Goal: Feedback & Contribution: Submit feedback/report problem

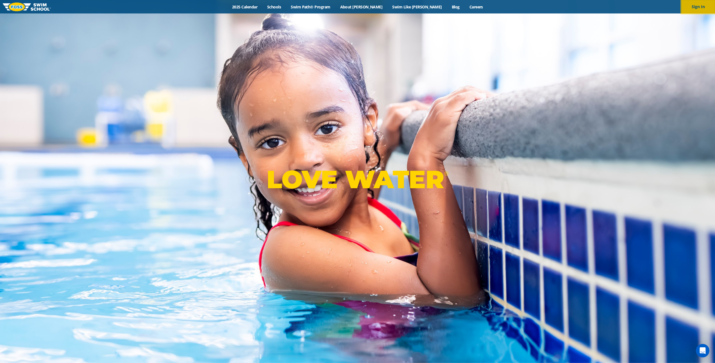
click at [700, 8] on button "Sign In" at bounding box center [698, 6] width 34 height 13
click at [695, 5] on button "Sign In" at bounding box center [698, 6] width 34 height 13
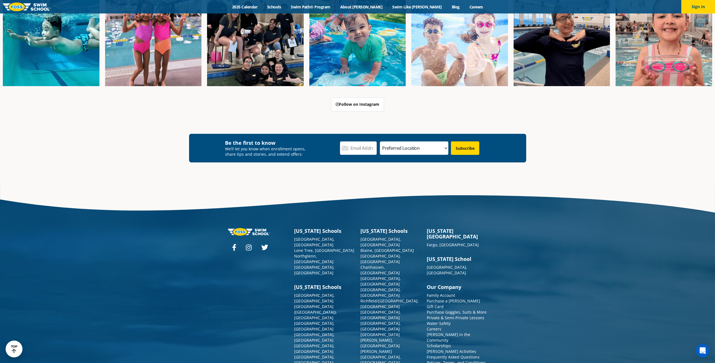
scroll to position [662, 0]
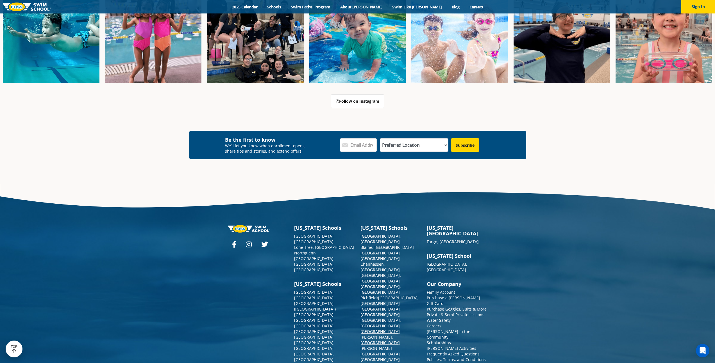
click at [378, 329] on link "[GEOGRAPHIC_DATA][PERSON_NAME], [GEOGRAPHIC_DATA]" at bounding box center [379, 337] width 39 height 17
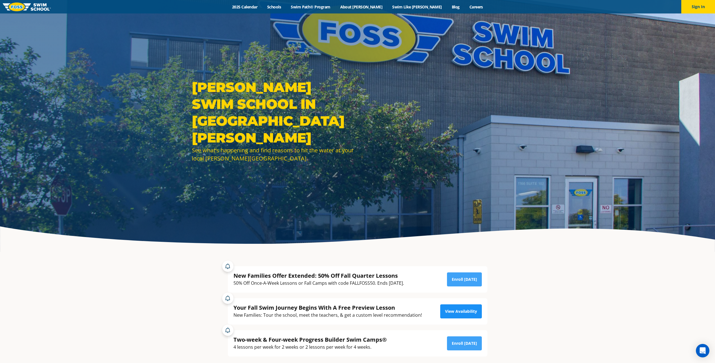
scroll to position [3, 0]
click at [476, 306] on link "View Availability" at bounding box center [461, 311] width 42 height 14
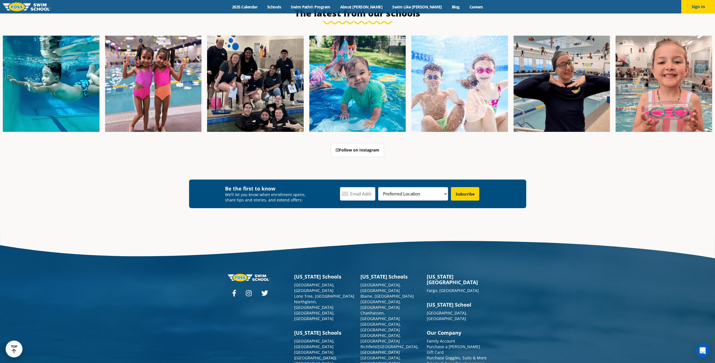
scroll to position [2142, 0]
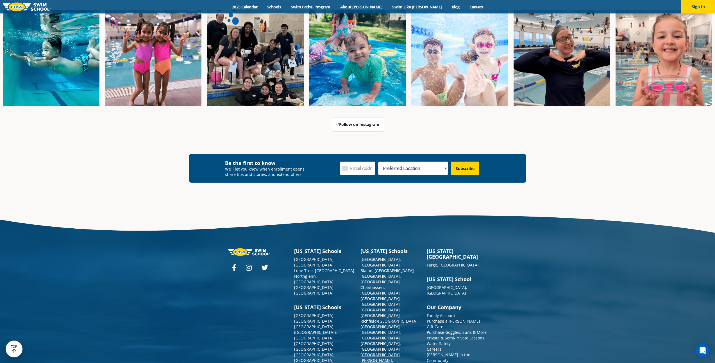
click at [377, 353] on link "[GEOGRAPHIC_DATA][PERSON_NAME], [GEOGRAPHIC_DATA]" at bounding box center [379, 361] width 39 height 17
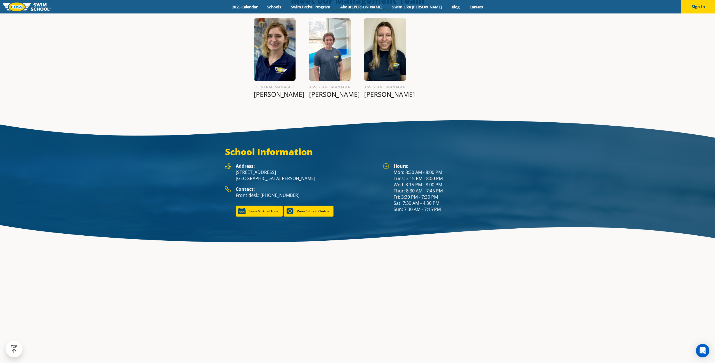
scroll to position [812, 0]
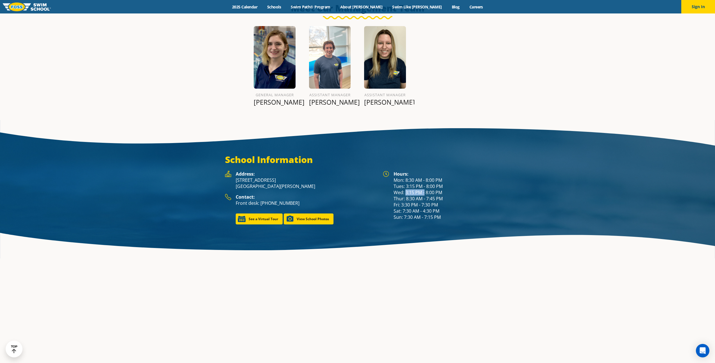
drag, startPoint x: 405, startPoint y: 179, endPoint x: 428, endPoint y: 179, distance: 23.0
click at [425, 177] on div "Hours: Mon: 8:30 AM - 8:00 PM Tues: 3:15 PM - 8:00 PM Wed: 3:15 PM - 8:00 PM Th…" at bounding box center [442, 195] width 97 height 49
click at [438, 181] on div "Hours: Mon: 8:30 AM - 8:00 PM Tues: 3:15 PM - 8:00 PM Wed: 3:15 PM - 8:00 PM Th…" at bounding box center [442, 195] width 97 height 49
click at [438, 179] on div "Hours: Mon: 8:30 AM - 8:00 PM Tues: 3:15 PM - 8:00 PM Wed: 3:15 PM - 8:00 PM Th…" at bounding box center [442, 195] width 97 height 49
drag, startPoint x: 442, startPoint y: 178, endPoint x: 405, endPoint y: 180, distance: 37.1
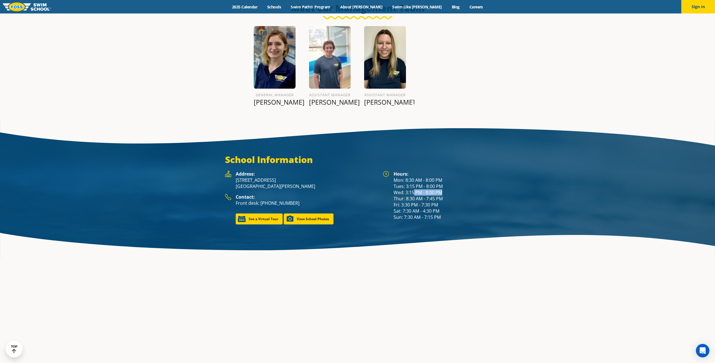
click at [409, 180] on div "Hours: Mon: 8:30 AM - 8:00 PM Tues: 3:15 PM - 8:00 PM Wed: 3:15 PM - 8:00 PM Th…" at bounding box center [442, 195] width 97 height 49
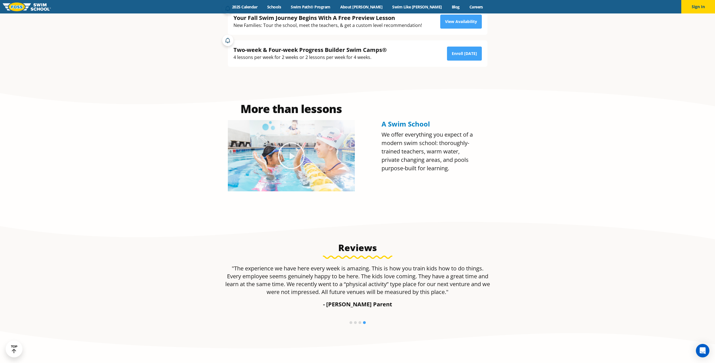
scroll to position [0, 0]
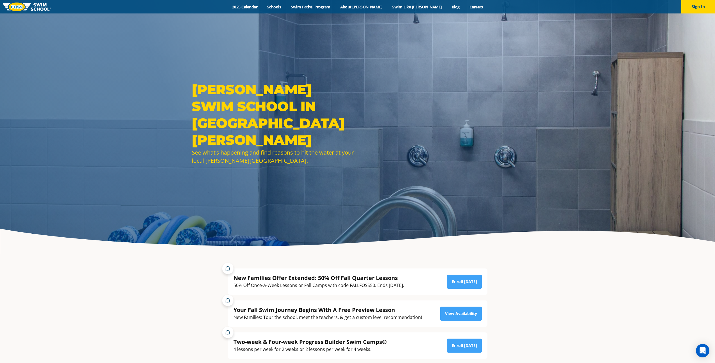
click at [21, 5] on img at bounding box center [27, 7] width 48 height 9
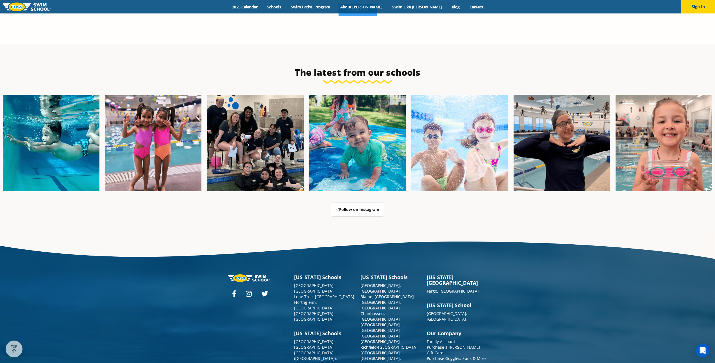
scroll to position [1479, 0]
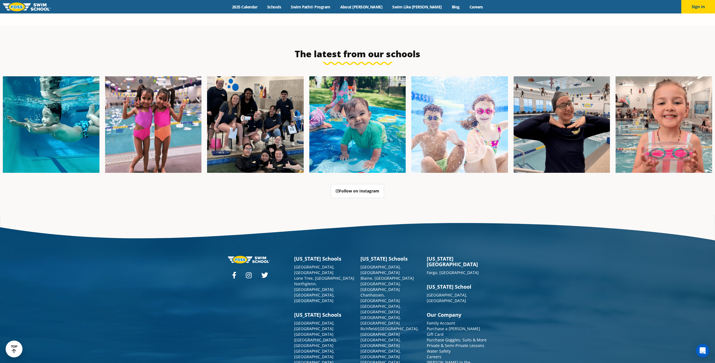
click at [247, 256] on img at bounding box center [249, 260] width 42 height 8
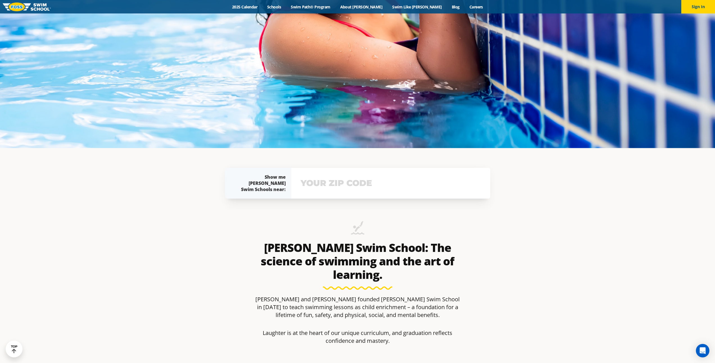
scroll to position [0, 0]
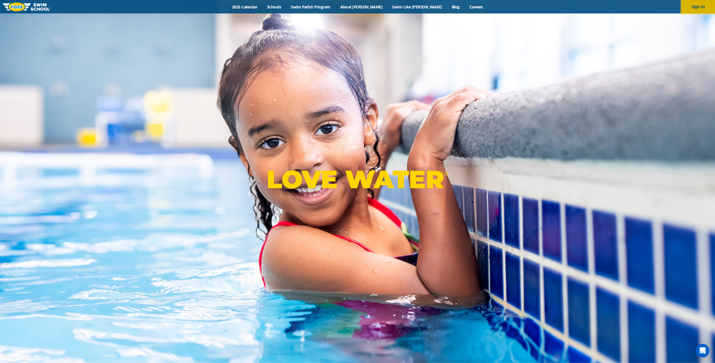
click at [693, 2] on button "Sign In" at bounding box center [698, 6] width 34 height 13
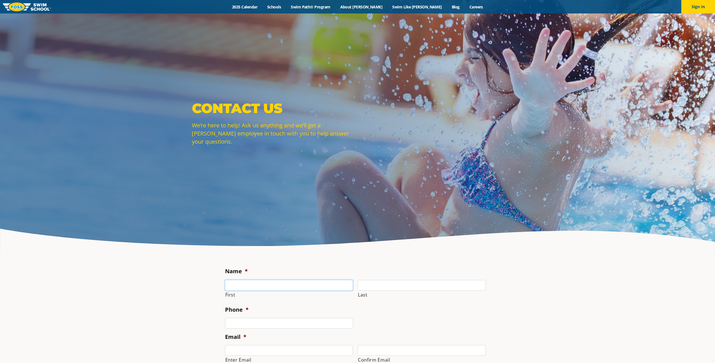
click at [253, 286] on input "First" at bounding box center [289, 285] width 128 height 11
type input "[PERSON_NAME]"
type input "Plp"
type input "6129682231"
type input "[EMAIL_ADDRESS][DOMAIN_NAME]"
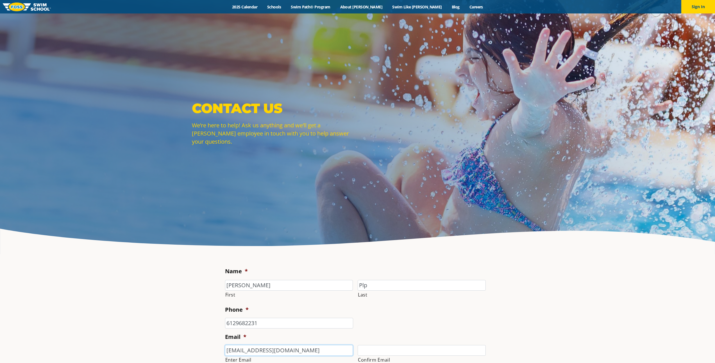
type input "[EMAIL_ADDRESS][DOMAIN_NAME]"
type input "[PHONE_NUMBER]"
click at [337, 290] on input "[PERSON_NAME]" at bounding box center [289, 285] width 128 height 11
click at [375, 287] on input "Plp" at bounding box center [422, 285] width 128 height 11
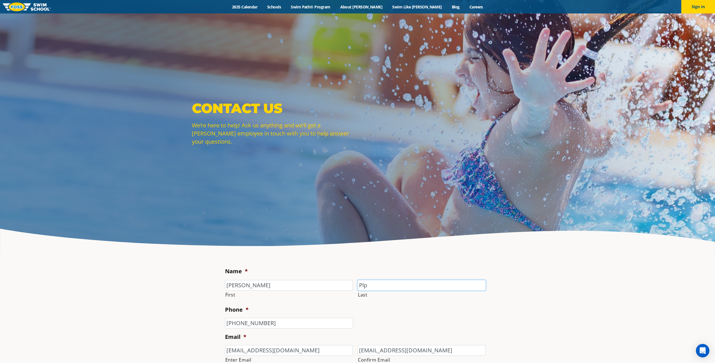
type input "i"
type input "Rider"
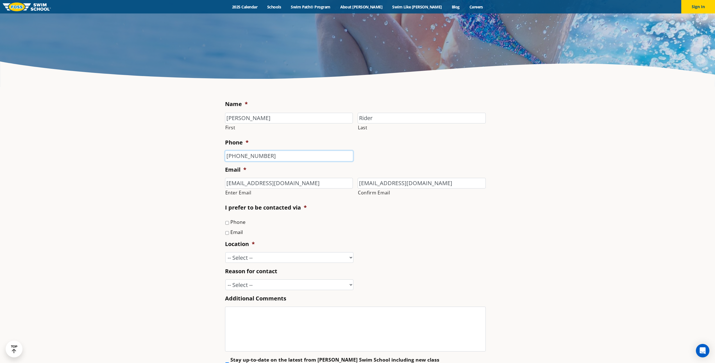
scroll to position [168, 0]
click at [242, 223] on label "Phone" at bounding box center [237, 221] width 15 height 7
click at [229, 223] on input "Phone" at bounding box center [227, 223] width 4 height 4
checkbox input "true"
click at [238, 232] on label "Email" at bounding box center [236, 231] width 12 height 7
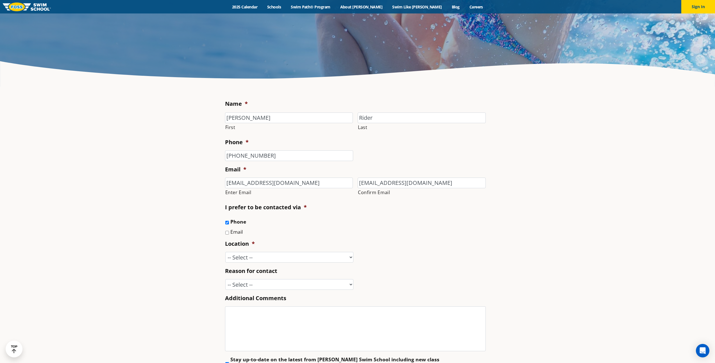
click at [229, 232] on input "Email" at bounding box center [227, 233] width 4 height 4
checkbox input "true"
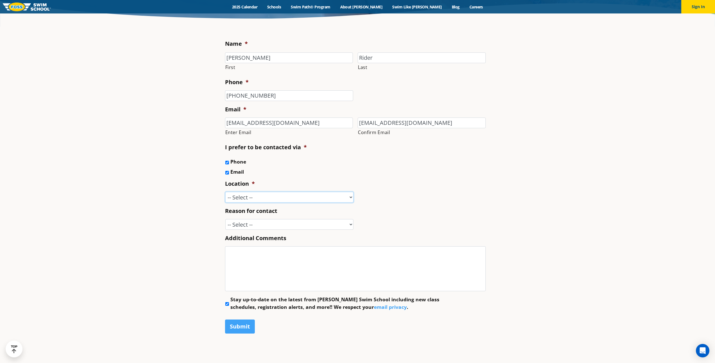
click at [271, 195] on select "-- Select -- [GEOGRAPHIC_DATA], [GEOGRAPHIC_DATA] [GEOGRAPHIC_DATA] [GEOGRAPHIC…" at bounding box center [289, 197] width 128 height 11
select select "STP"
click at [225, 192] on select "-- Select -- [GEOGRAPHIC_DATA], [GEOGRAPHIC_DATA] [GEOGRAPHIC_DATA] [GEOGRAPHIC…" at bounding box center [289, 197] width 128 height 11
click at [269, 227] on select "-- Select -- Enrollment issue Program question What level is best for my child?…" at bounding box center [289, 224] width 128 height 11
select select "Enrollment issue"
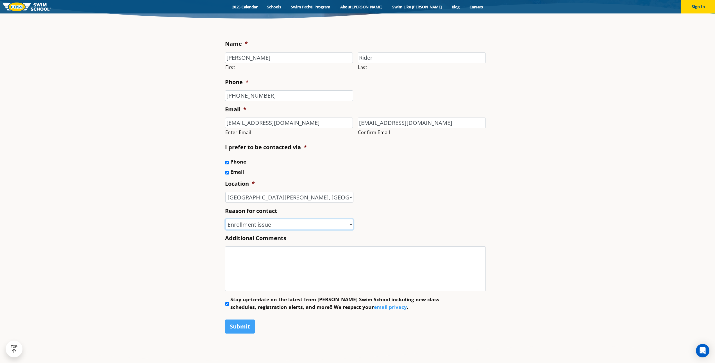
click at [225, 219] on select "-- Select -- Enrollment issue Program question What level is best for my child?…" at bounding box center [289, 224] width 128 height 11
click at [281, 262] on textarea "Additional Comments" at bounding box center [355, 269] width 261 height 45
click at [262, 300] on label "Stay up-to-date on the latest from [PERSON_NAME] Swim School including new clas…" at bounding box center [342, 303] width 225 height 15
click at [229, 303] on input "Stay up-to-date on the latest from [PERSON_NAME] Swim School including new clas…" at bounding box center [227, 305] width 4 height 4
checkbox input "false"
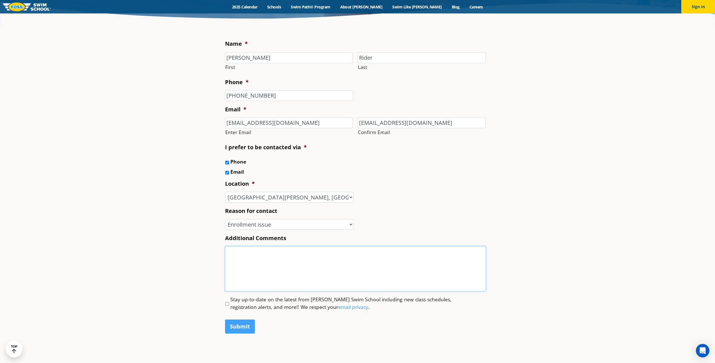
click at [288, 277] on textarea "Additional Comments" at bounding box center [355, 269] width 261 height 45
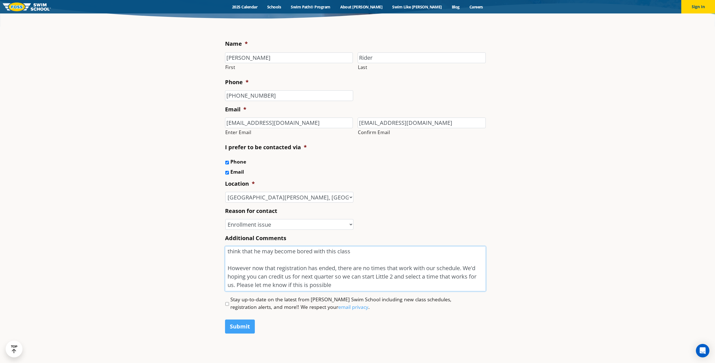
scroll to position [49, 0]
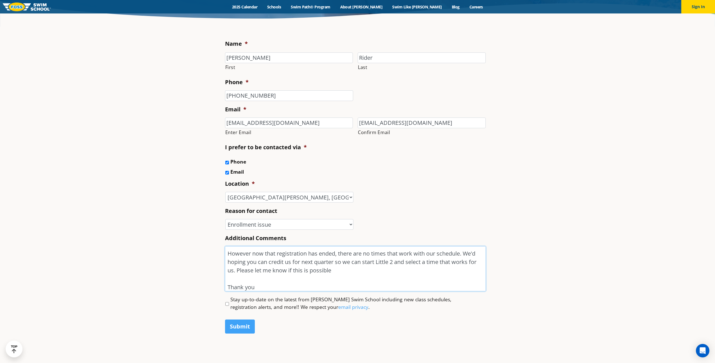
type textarea "Hello My son Scout is currently enrolled in Little 1. However, after his first …"
click at [224, 323] on div "Name * [PERSON_NAME] First Rider Last Phone * [PHONE_NUMBER] Email * [EMAIL_ADD…" at bounding box center [357, 189] width 271 height 312
click at [243, 326] on input "Submit" at bounding box center [240, 327] width 30 height 14
